Goal: Task Accomplishment & Management: Use online tool/utility

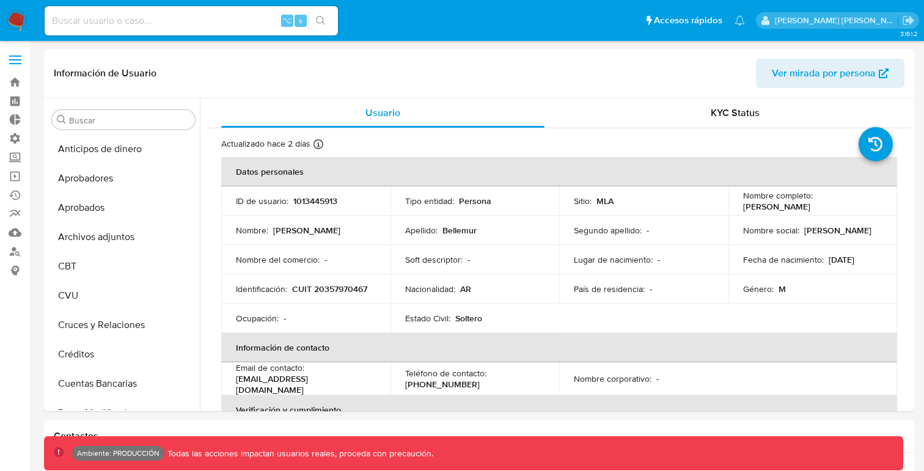
select select "10"
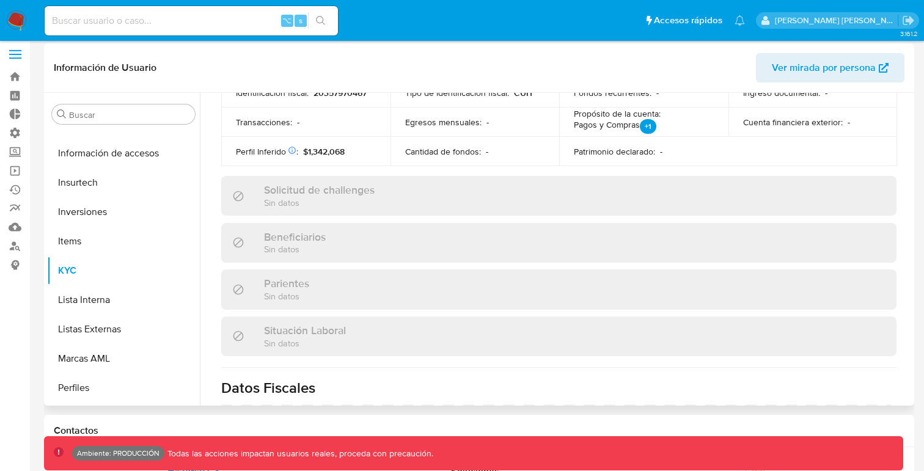
scroll to position [441, 0]
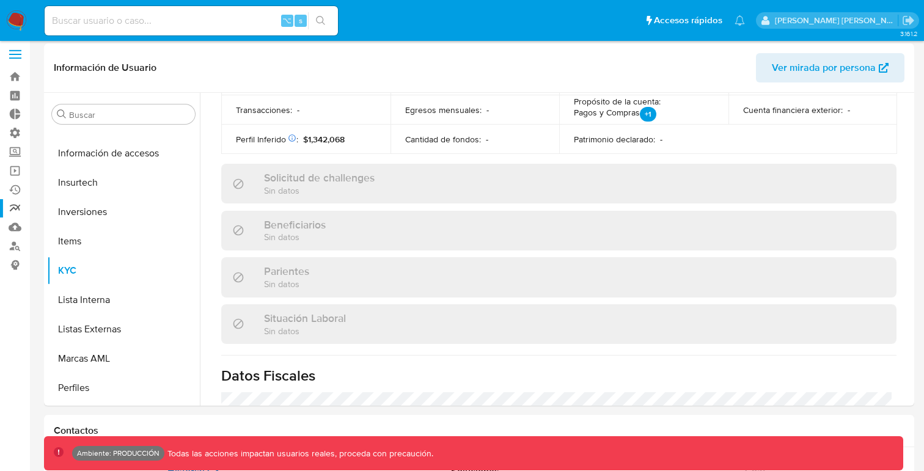
click at [13, 208] on link "Reportes" at bounding box center [72, 208] width 145 height 19
click at [13, 207] on link "Reportes" at bounding box center [72, 208] width 145 height 19
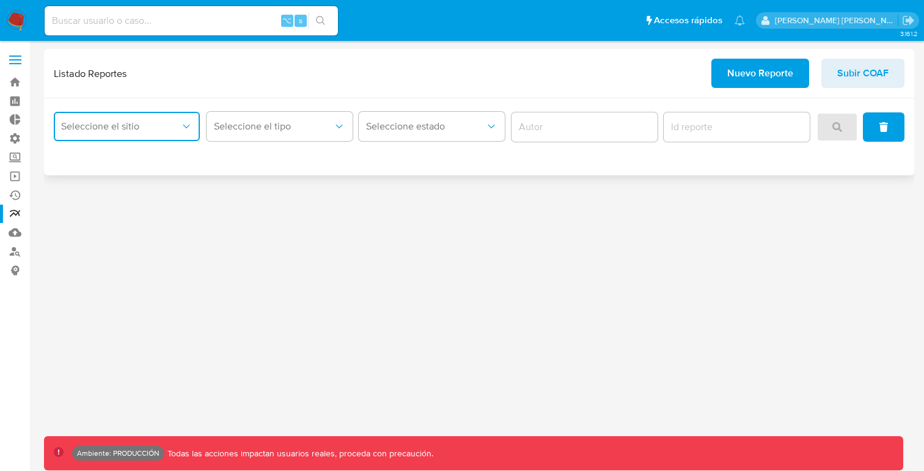
click at [160, 133] on button "Seleccione el sitio" at bounding box center [127, 126] width 146 height 29
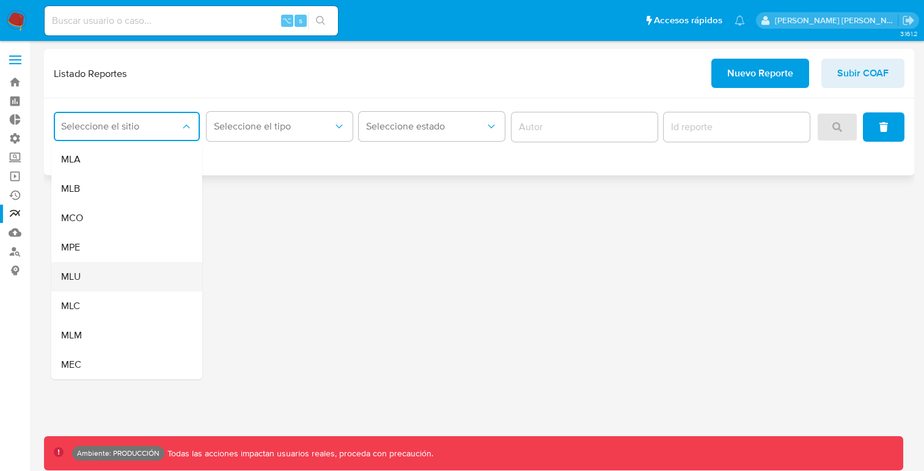
click at [136, 271] on div "MLU" at bounding box center [123, 276] width 124 height 29
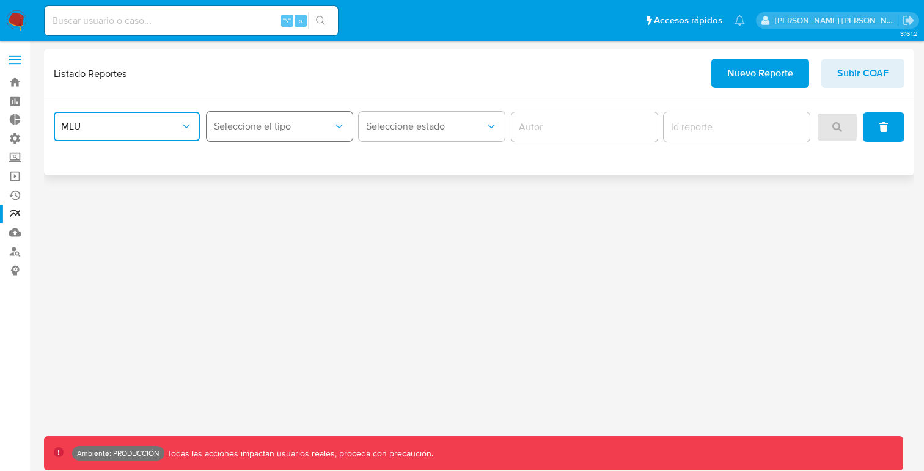
click at [257, 132] on span "Seleccione el tipo" at bounding box center [273, 126] width 119 height 12
click at [280, 187] on span "LEGAJO UNICO" at bounding box center [248, 189] width 68 height 12
